Goal: Task Accomplishment & Management: Manage account settings

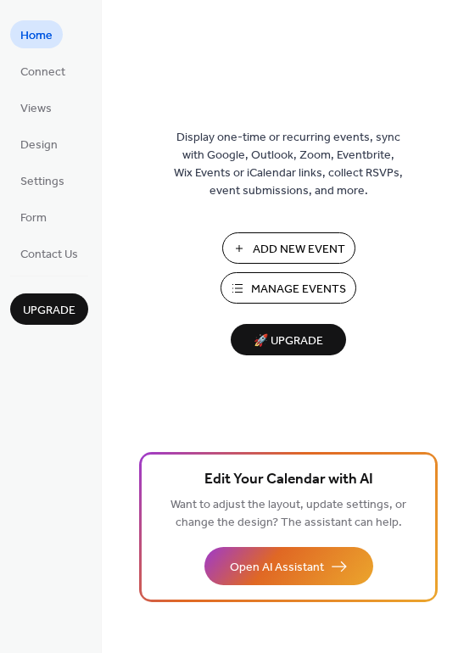
click at [309, 292] on span "Manage Events" at bounding box center [298, 290] width 95 height 18
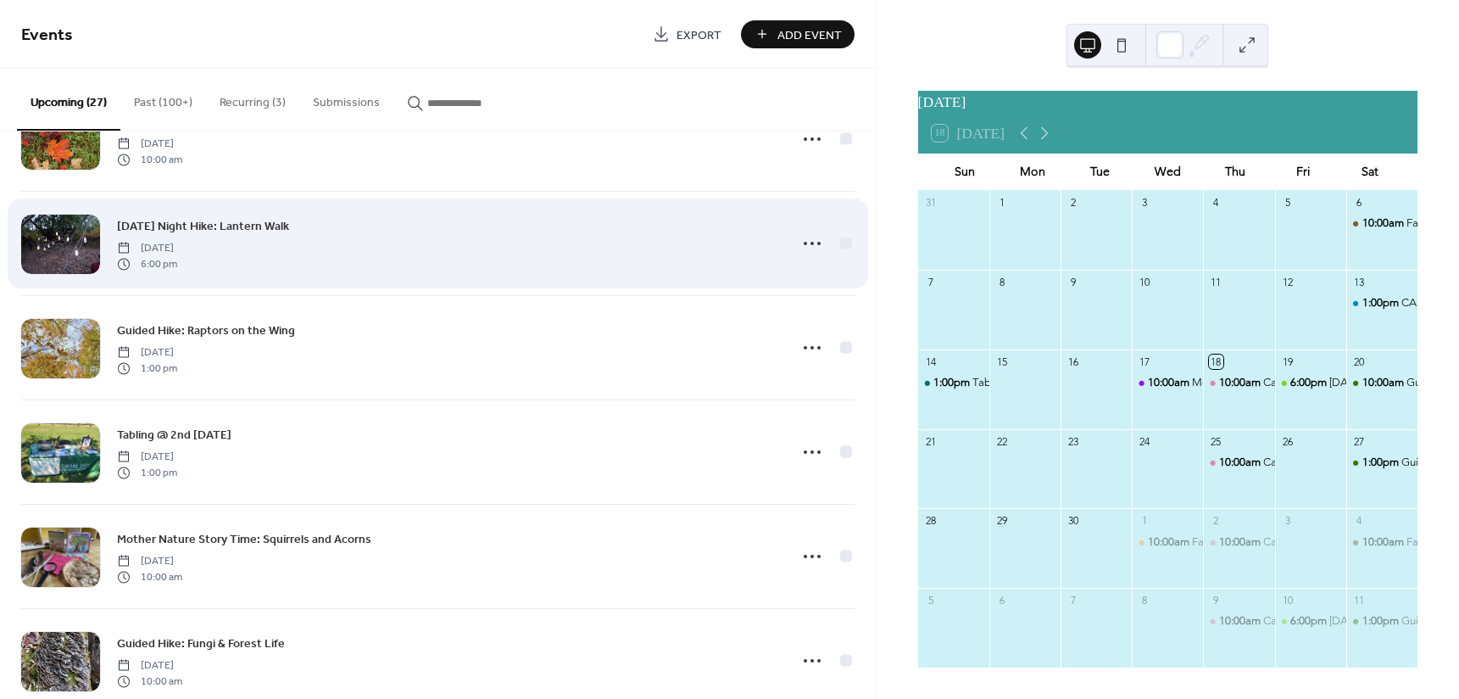
scroll to position [509, 0]
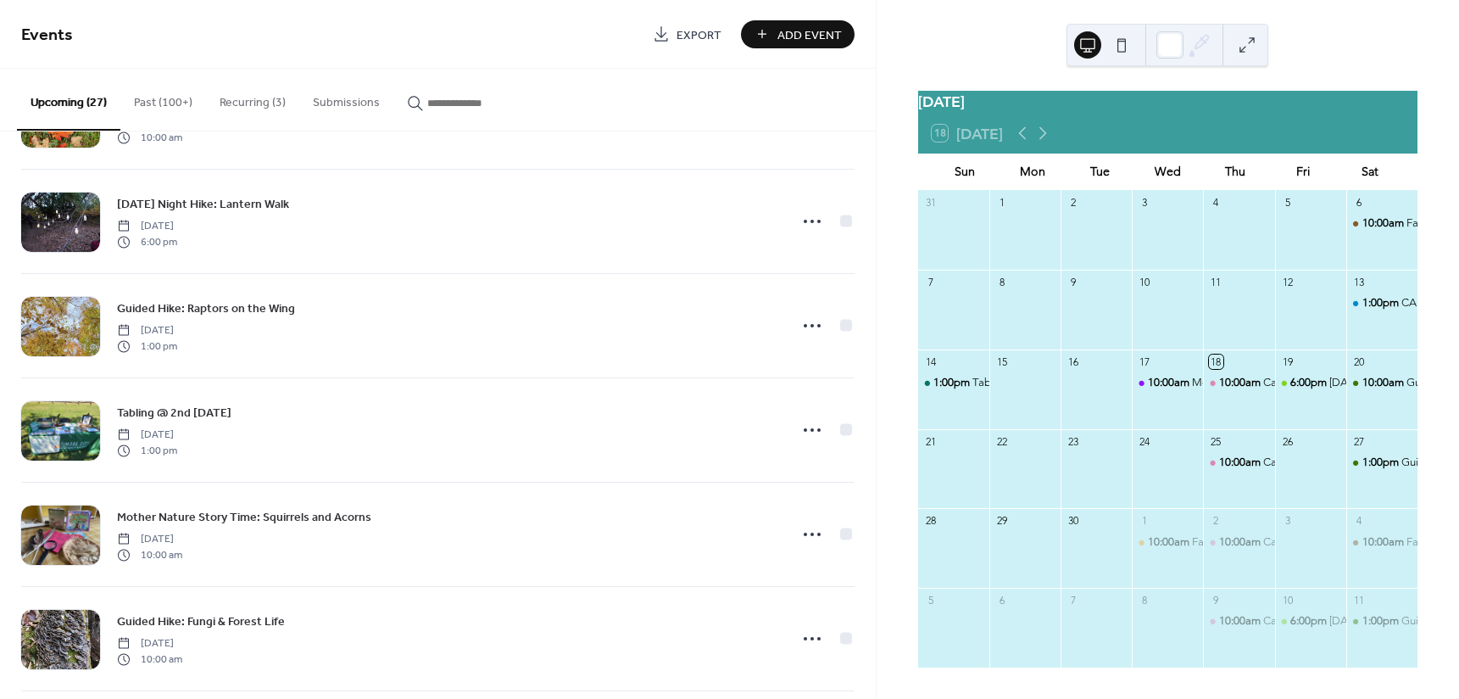
click at [268, 106] on button "Recurring (3)" at bounding box center [252, 99] width 93 height 60
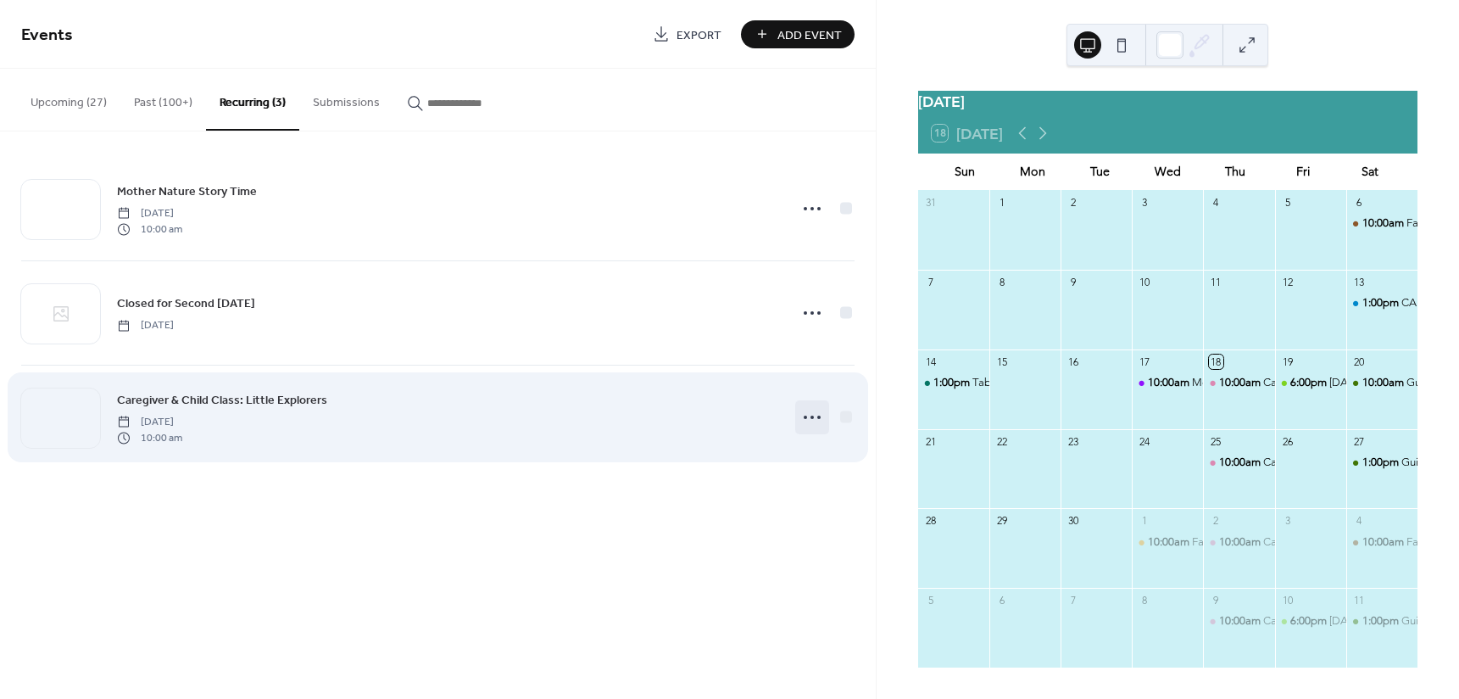
click at [816, 417] on icon at bounding box center [812, 417] width 27 height 27
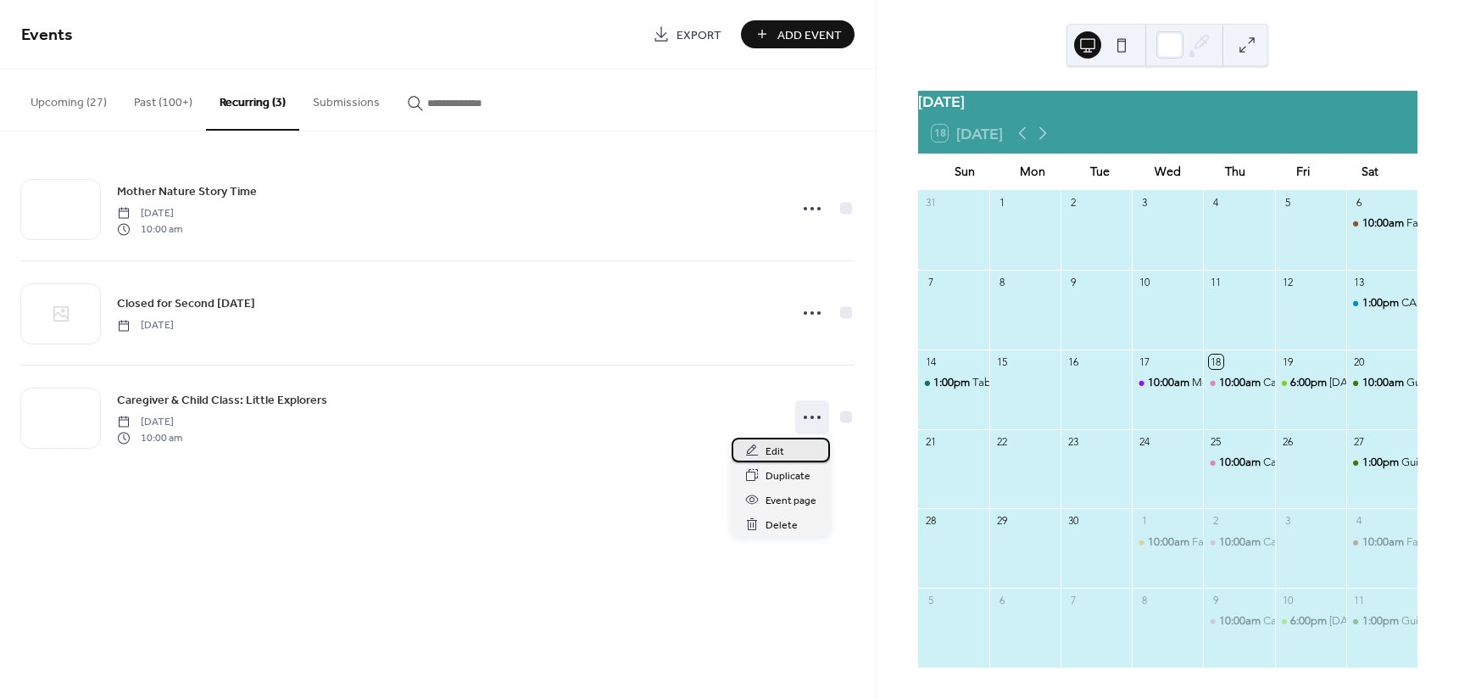
click at [803, 442] on div "Edit" at bounding box center [781, 449] width 98 height 25
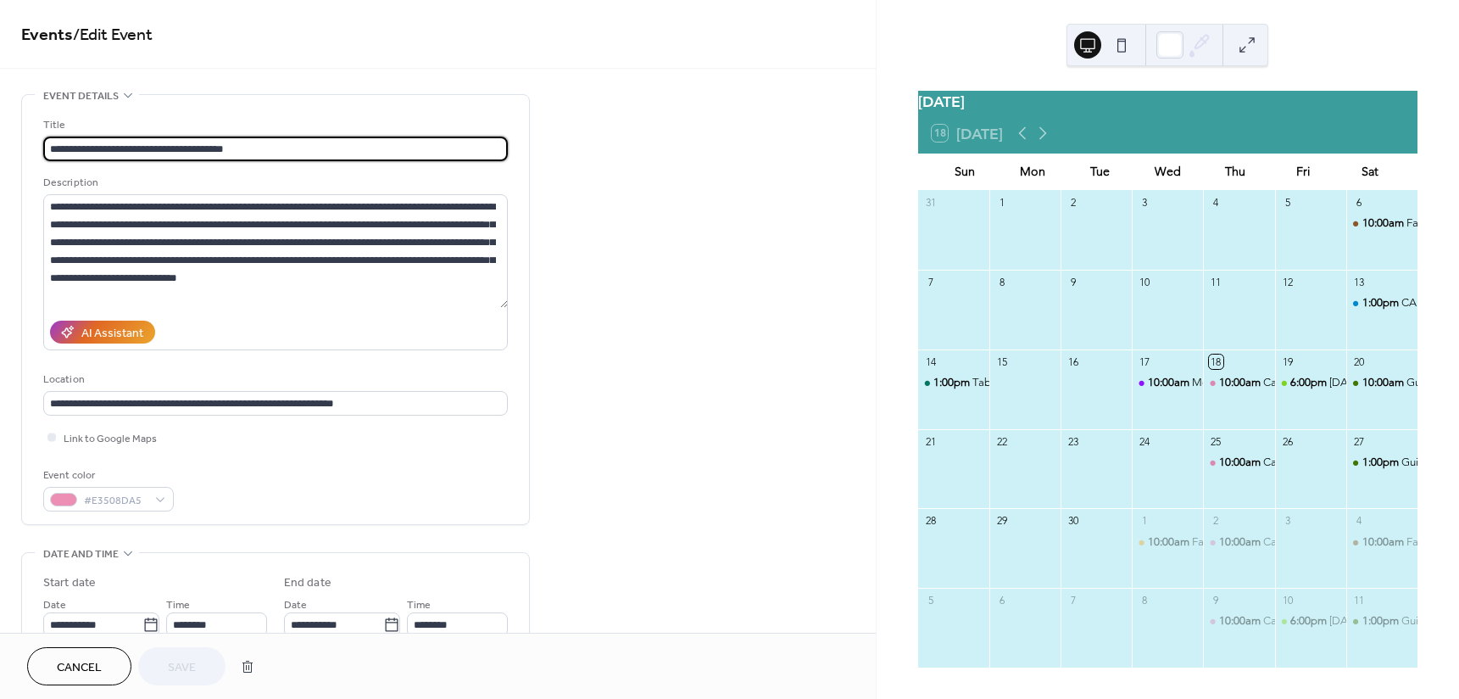
type input "**********"
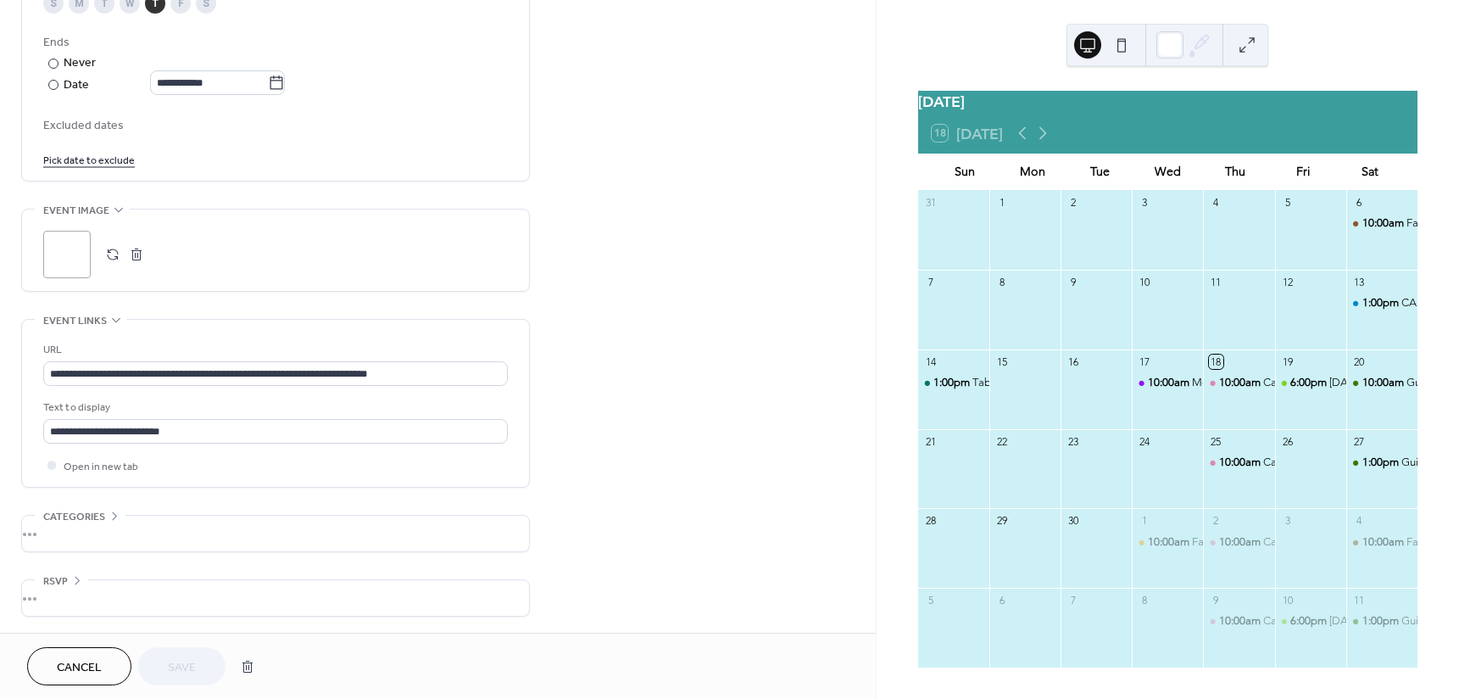
scroll to position [927, 0]
click at [259, 659] on button "button" at bounding box center [247, 666] width 31 height 34
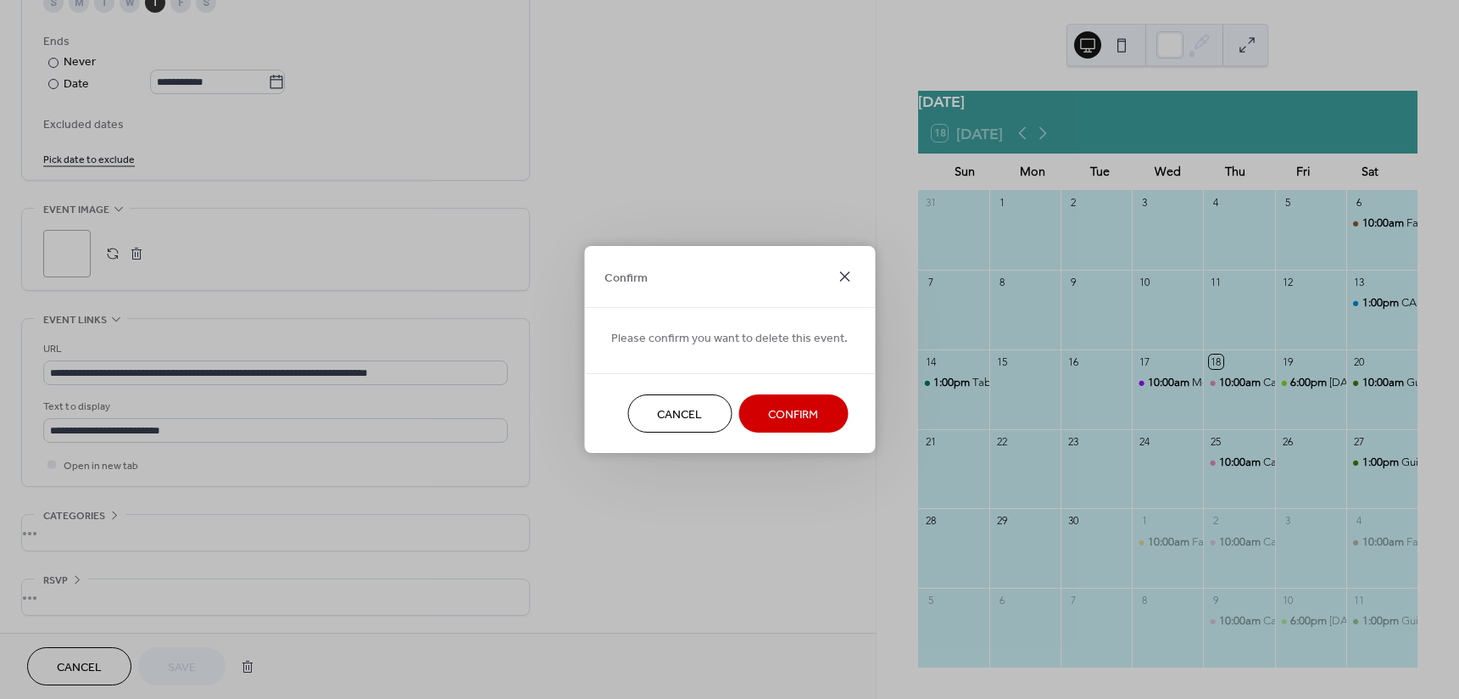
click at [834, 276] on icon at bounding box center [844, 276] width 20 height 20
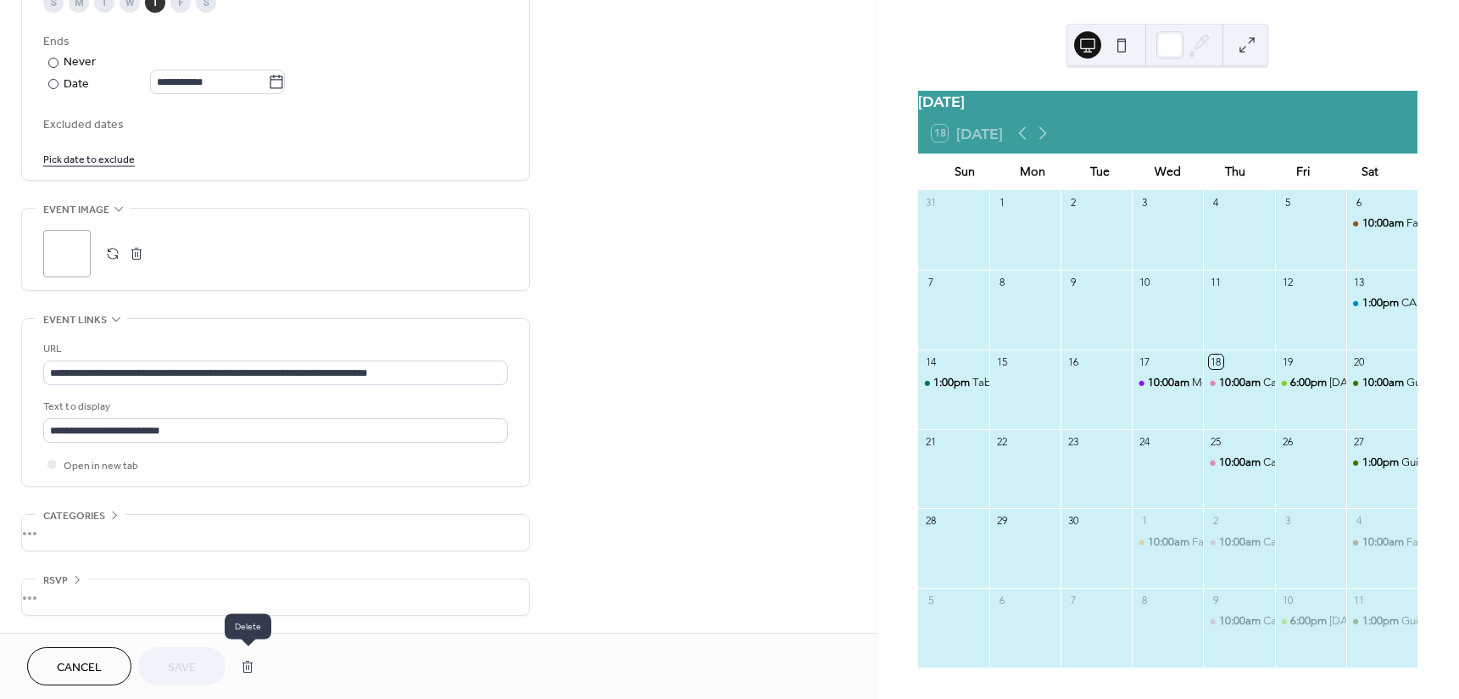
click at [237, 654] on button "button" at bounding box center [247, 666] width 31 height 34
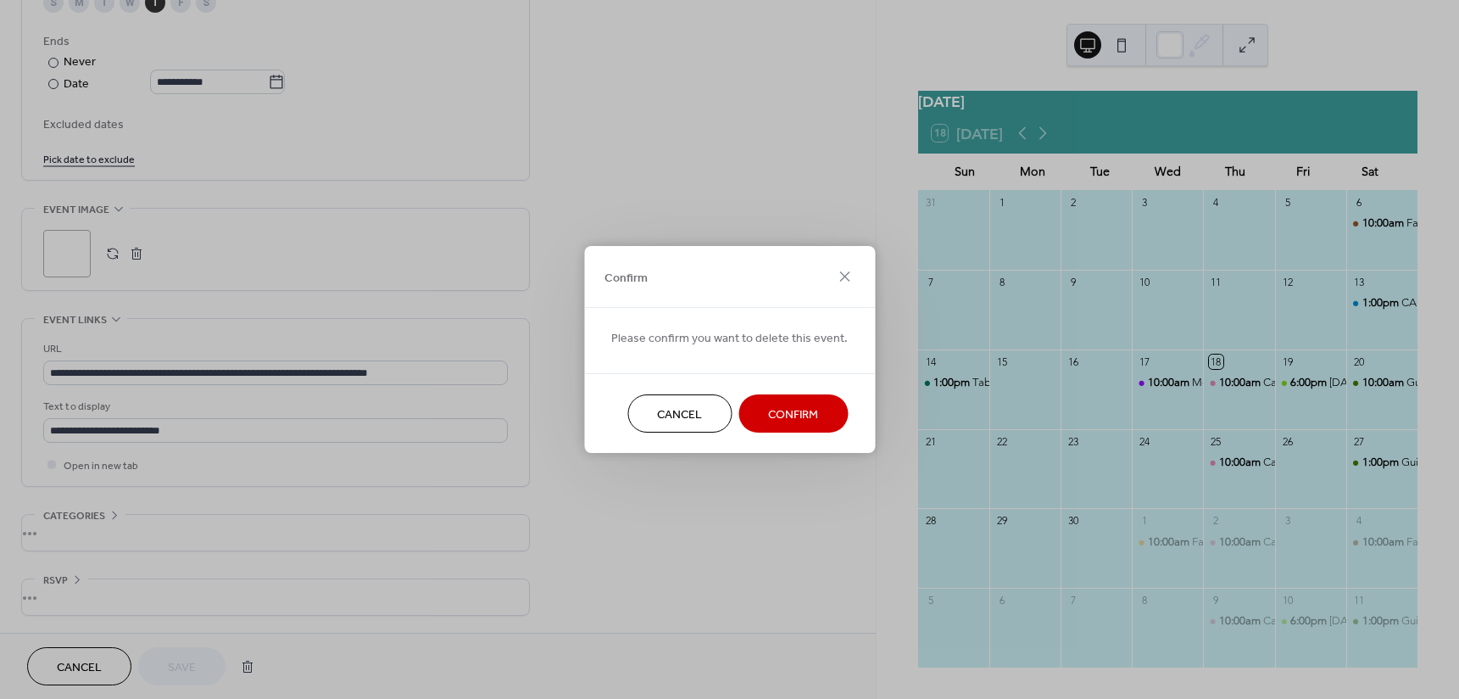
click at [772, 432] on div "Cancel Confirm" at bounding box center [729, 413] width 291 height 80
click at [801, 399] on button "Confirm" at bounding box center [792, 413] width 109 height 38
